Goal: Task Accomplishment & Management: Complete application form

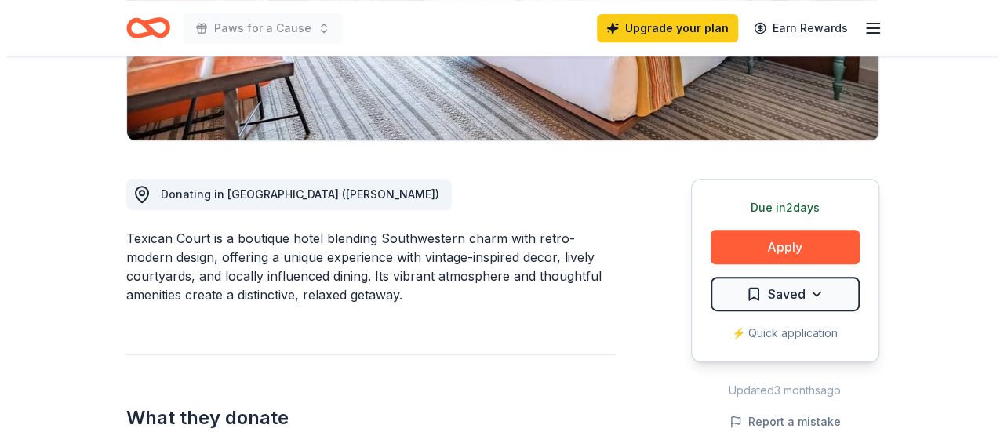
scroll to position [392, 0]
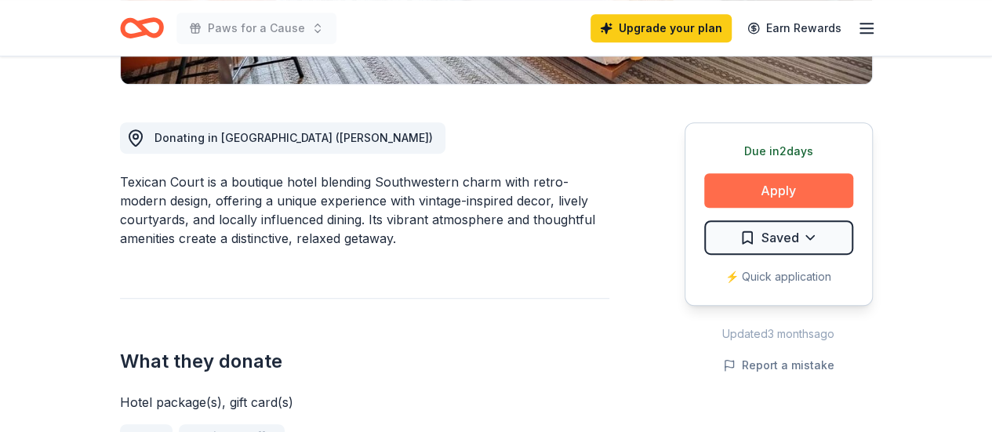
click at [749, 194] on button "Apply" at bounding box center [778, 190] width 149 height 35
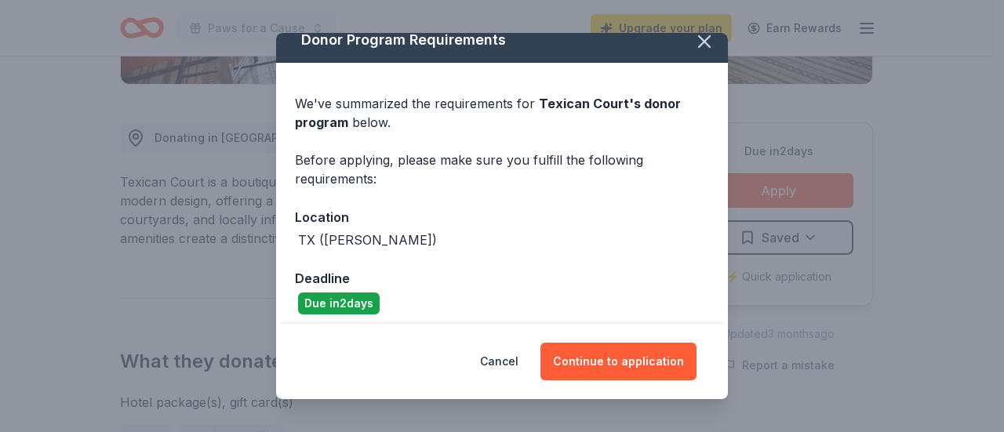
scroll to position [24, 0]
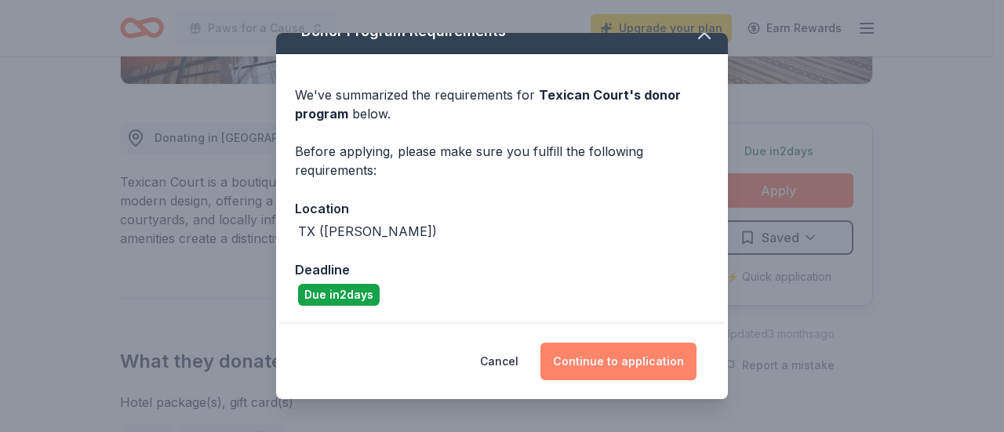
click at [610, 366] on button "Continue to application" at bounding box center [618, 362] width 156 height 38
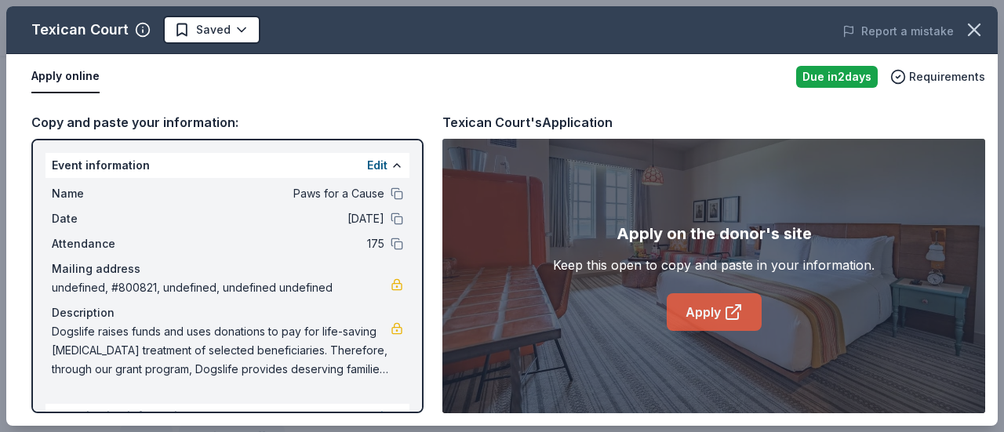
click at [700, 301] on link "Apply" at bounding box center [714, 312] width 95 height 38
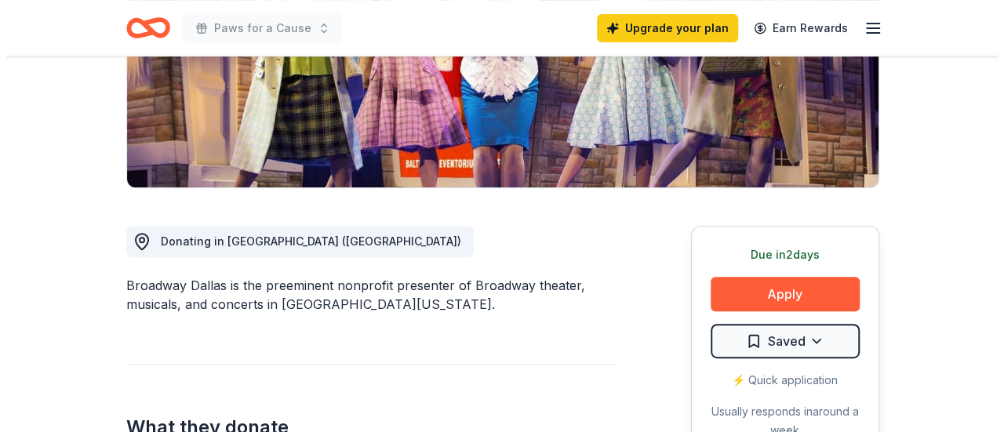
scroll to position [314, 0]
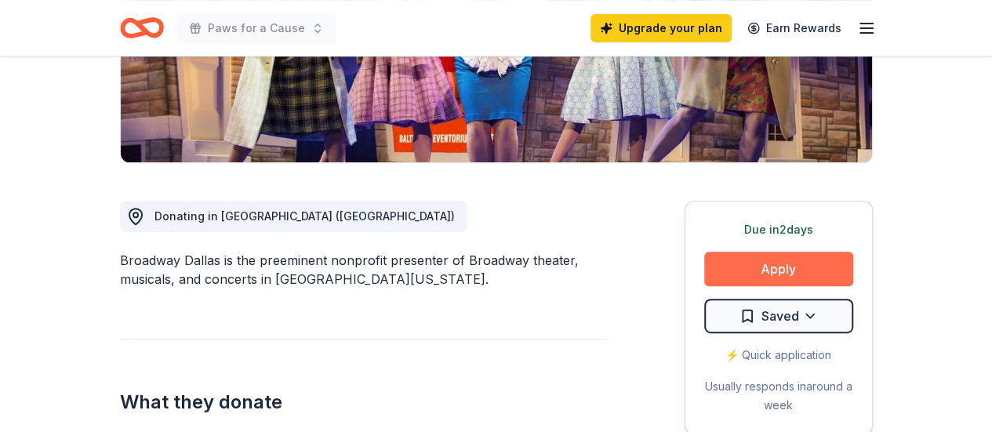
click at [801, 271] on button "Apply" at bounding box center [778, 269] width 149 height 35
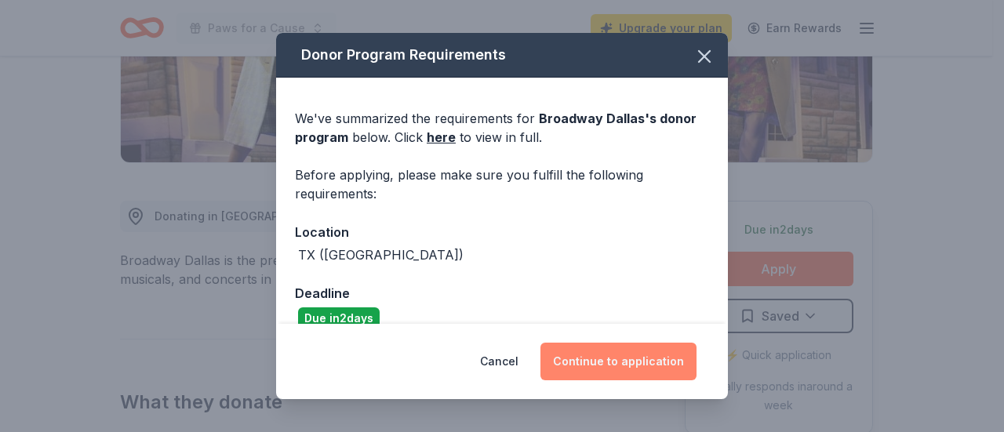
click at [623, 358] on button "Continue to application" at bounding box center [618, 362] width 156 height 38
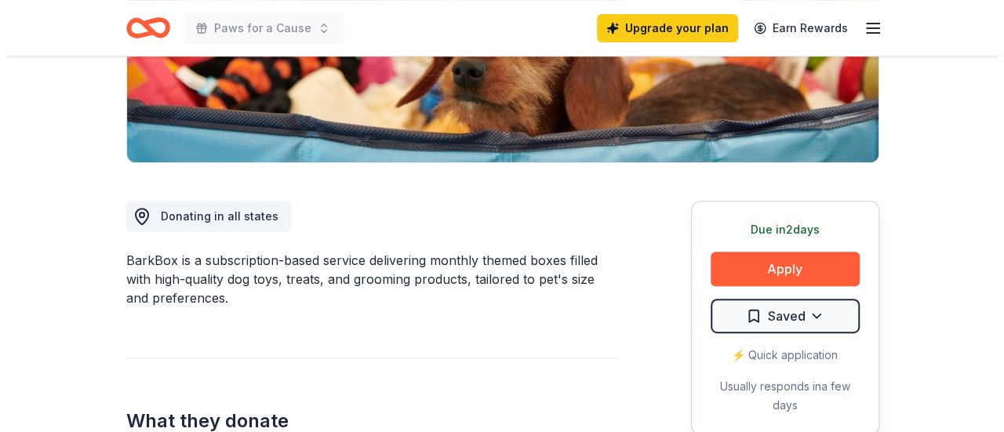
scroll to position [471, 0]
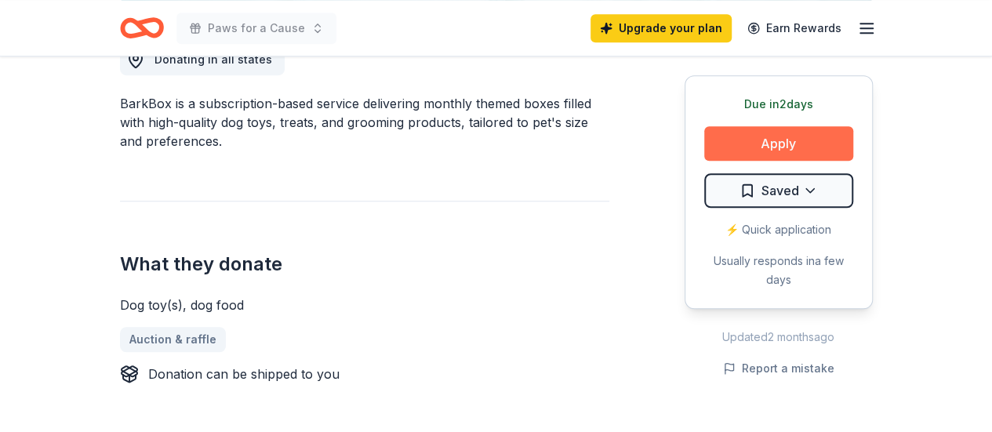
click at [770, 141] on button "Apply" at bounding box center [778, 143] width 149 height 35
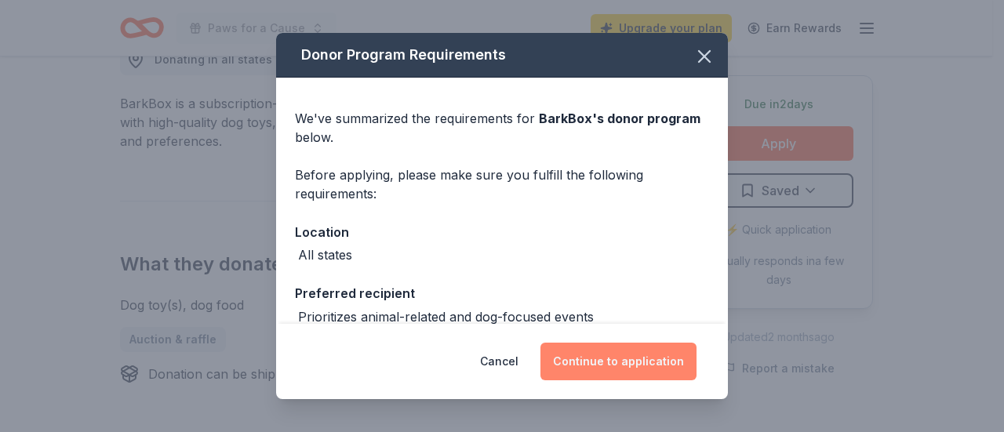
click at [580, 358] on button "Continue to application" at bounding box center [618, 362] width 156 height 38
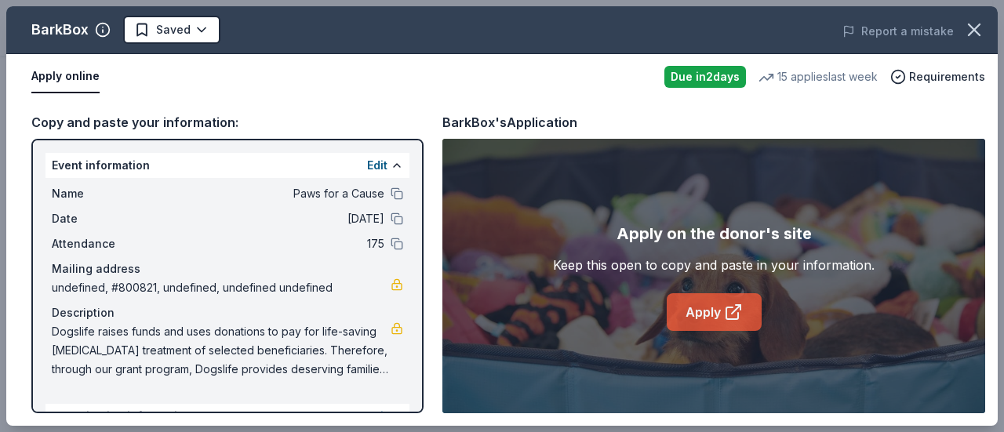
click at [715, 308] on link "Apply" at bounding box center [714, 312] width 95 height 38
